Goal: Information Seeking & Learning: Understand process/instructions

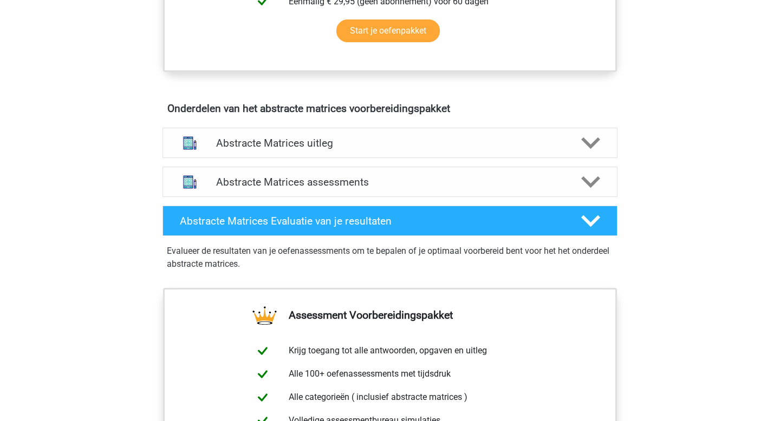
scroll to position [579, 0]
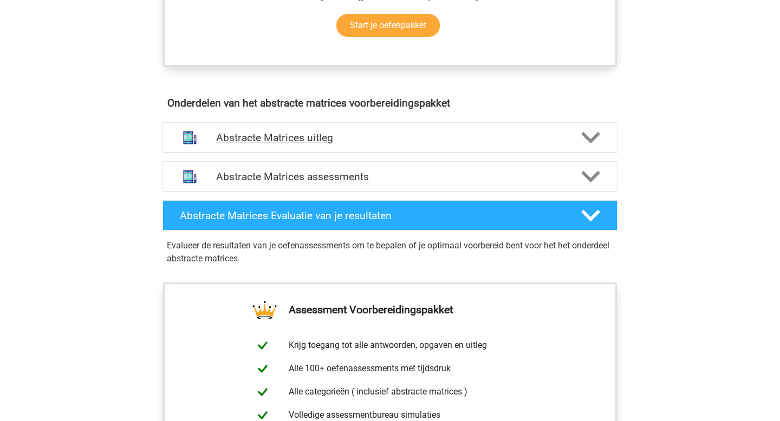
click at [588, 134] on icon at bounding box center [590, 137] width 19 height 19
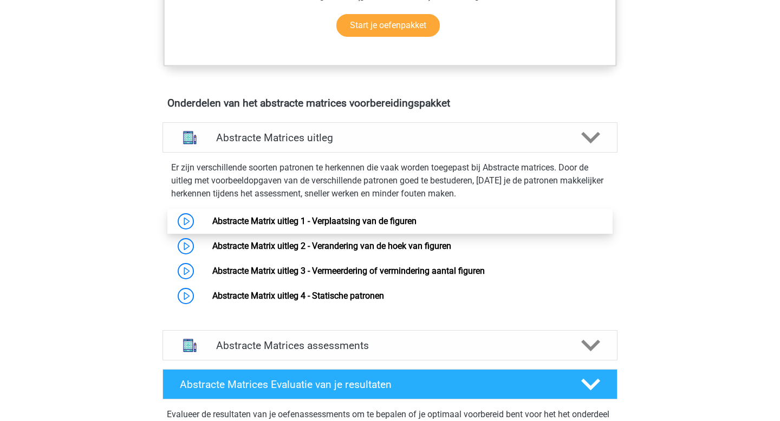
click at [361, 217] on link "Abstracte Matrix uitleg 1 - Verplaatsing van de figuren" at bounding box center [314, 221] width 204 height 10
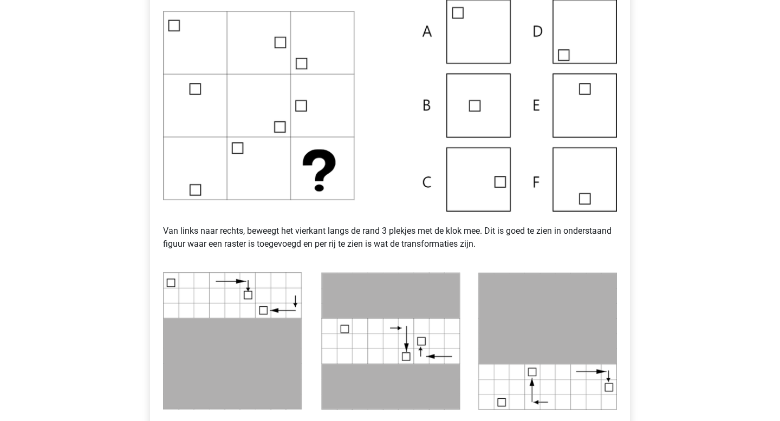
scroll to position [292, 0]
click at [489, 187] on img at bounding box center [390, 106] width 454 height 212
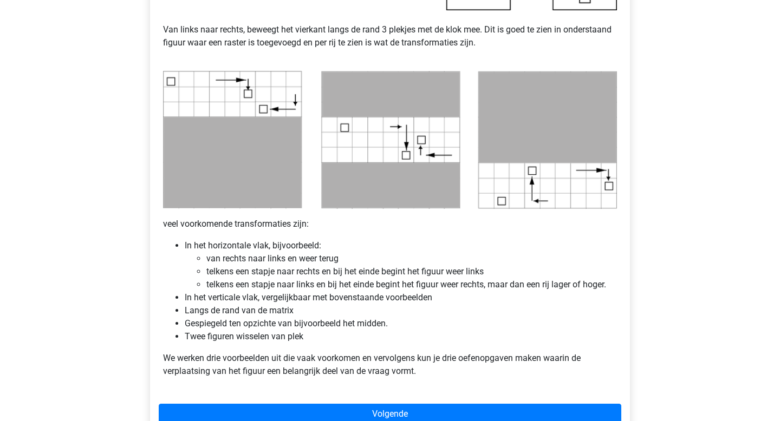
scroll to position [516, 0]
